Goal: Book appointment/travel/reservation

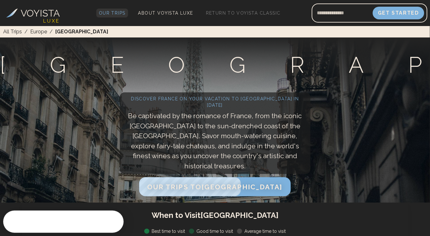
click at [117, 15] on span "Our Trips" at bounding box center [112, 12] width 27 height 5
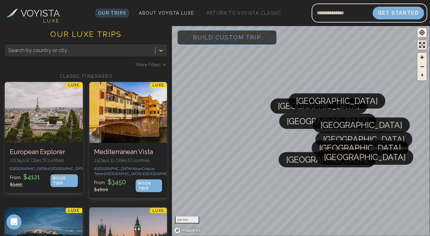
click at [297, 123] on span "[GEOGRAPHIC_DATA]" at bounding box center [328, 121] width 82 height 15
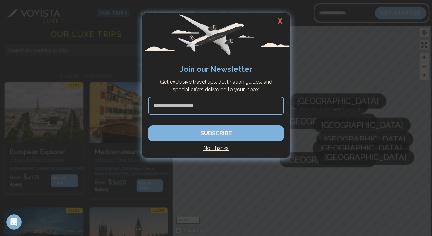
click at [214, 148] on h4 "No Thanks" at bounding box center [216, 148] width 136 height 8
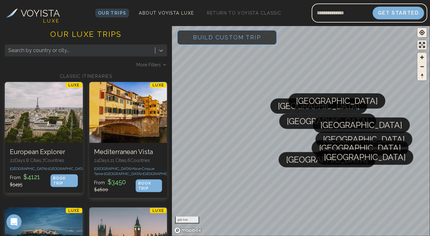
click at [162, 52] on icon at bounding box center [161, 50] width 6 height 6
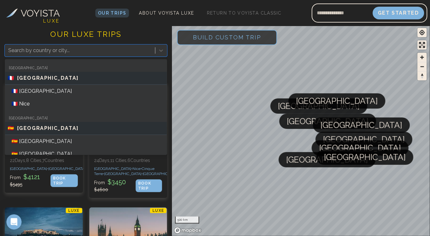
scroll to position [158, 0]
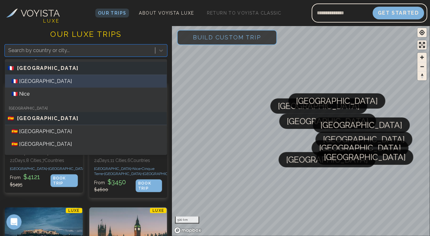
click at [43, 82] on div "🇫🇷 [GEOGRAPHIC_DATA]" at bounding box center [86, 81] width 162 height 13
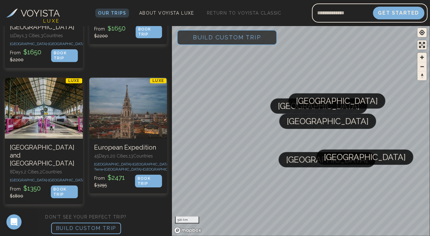
scroll to position [426, 0]
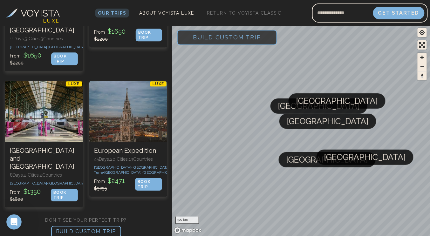
click at [85, 226] on p "BUILD CUSTOM TRIP" at bounding box center [86, 231] width 70 height 11
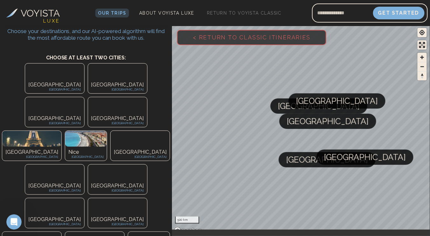
scroll to position [29, 0]
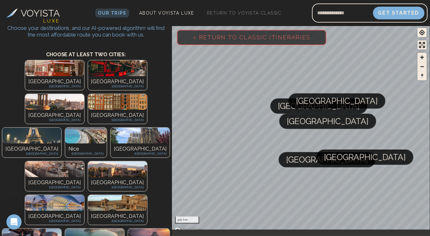
click at [61, 144] on div "Paris [GEOGRAPHIC_DATA]" at bounding box center [31, 151] width 59 height 14
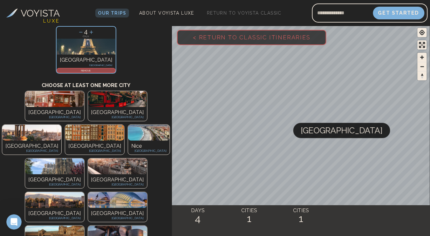
scroll to position [55, 0]
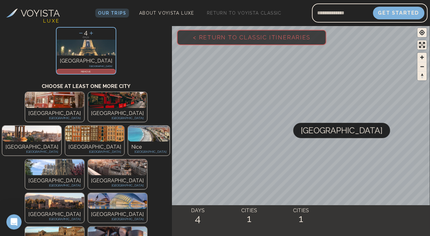
click at [152, 143] on p "Nice" at bounding box center [148, 147] width 35 height 8
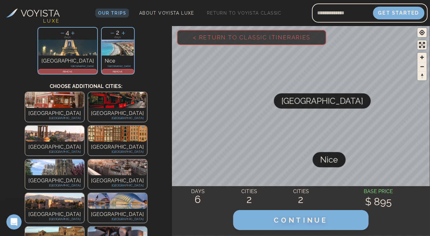
click at [272, 216] on button "CONTINUE" at bounding box center [300, 220] width 135 height 20
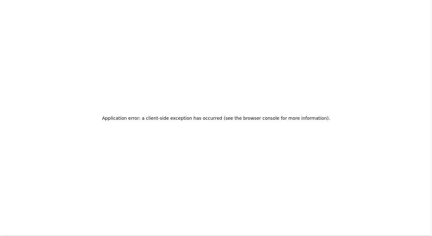
scroll to position [0, 0]
